Goal: Find specific page/section: Find specific page/section

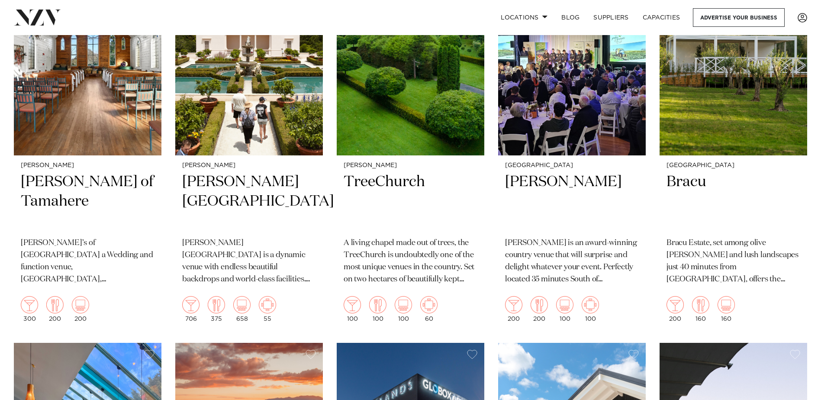
scroll to position [389, 0]
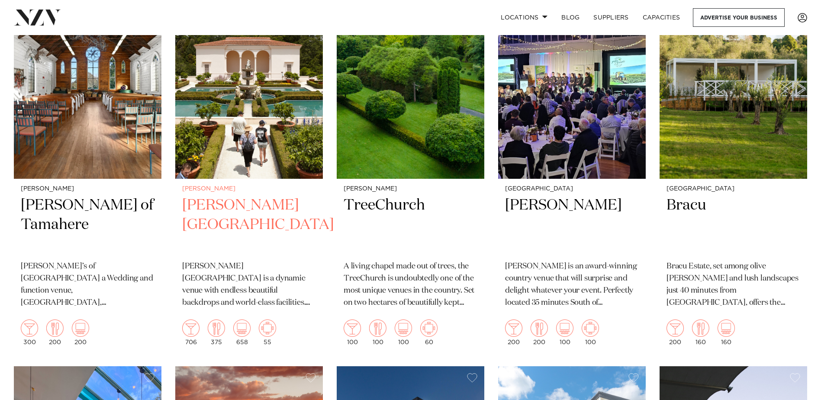
click at [270, 198] on h2 "[PERSON_NAME][GEOGRAPHIC_DATA]" at bounding box center [249, 225] width 134 height 58
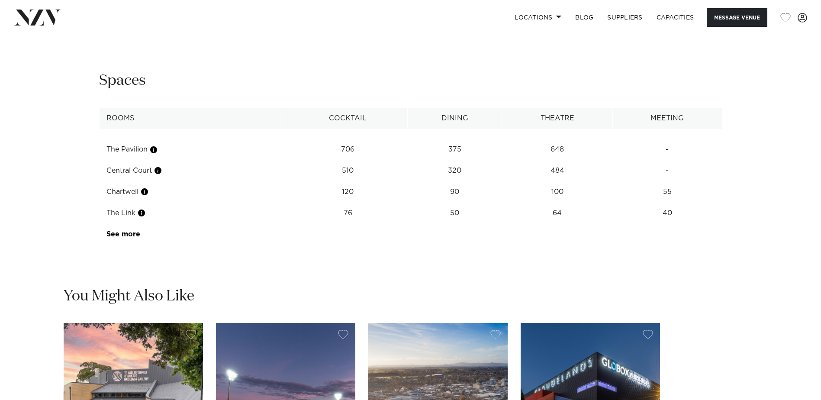
scroll to position [1125, 0]
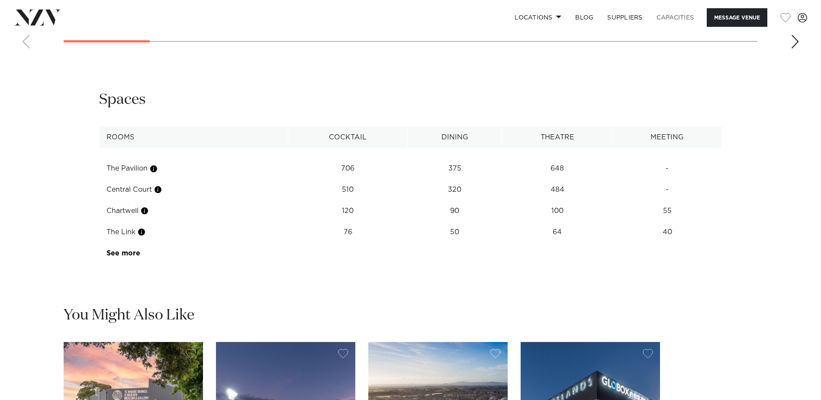
click at [659, 20] on link "Capacities" at bounding box center [674, 17] width 51 height 19
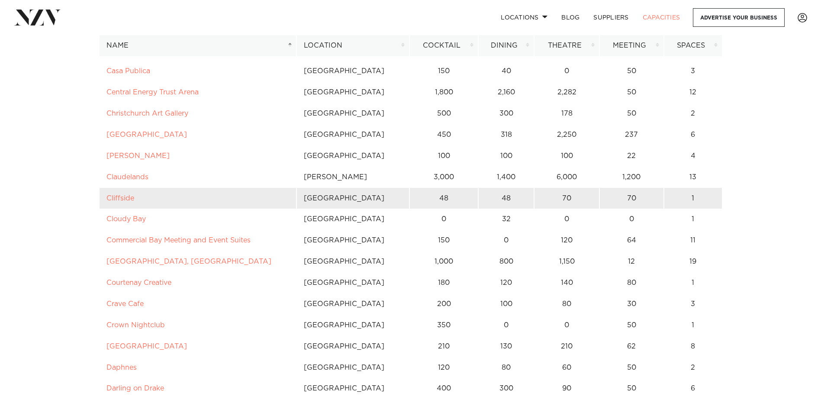
scroll to position [1038, 0]
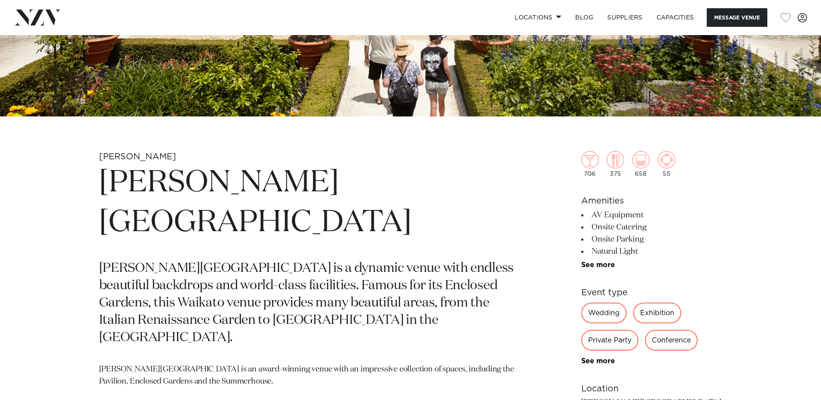
scroll to position [303, 0]
